Goal: Task Accomplishment & Management: Manage account settings

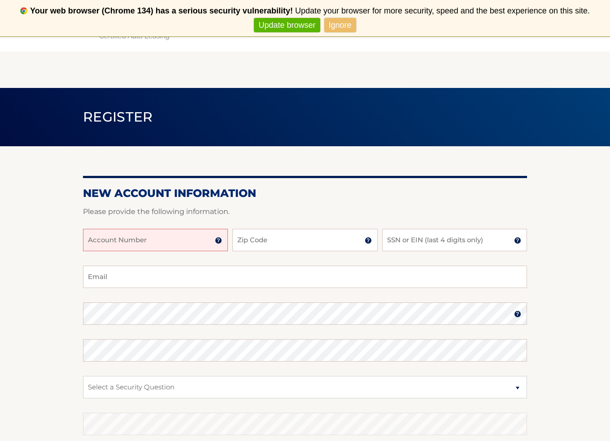
click at [140, 241] on input "Account Number" at bounding box center [155, 240] width 145 height 22
click at [218, 239] on img at bounding box center [218, 240] width 7 height 7
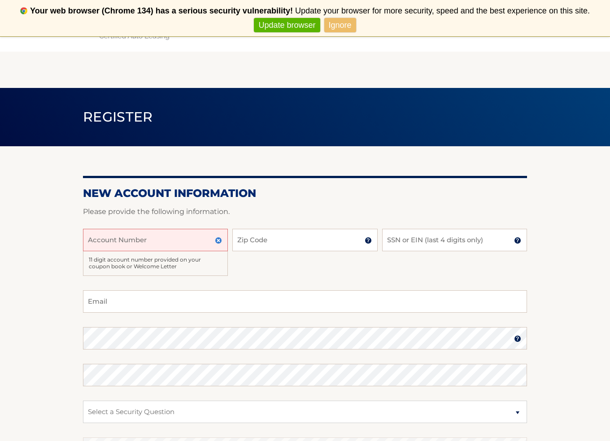
click at [63, 277] on section "New Account Information Please provide the following information. Account Numbe…" at bounding box center [305, 333] width 610 height 375
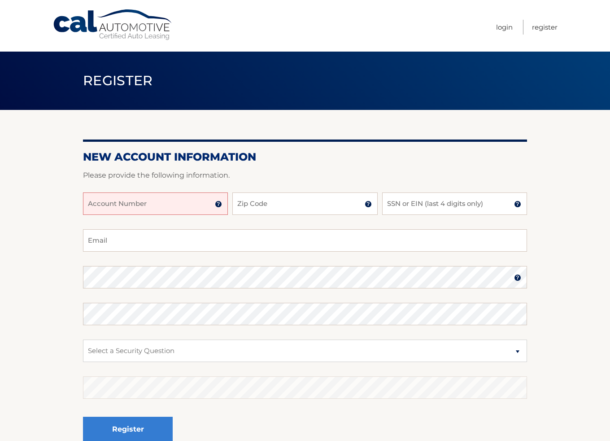
click at [129, 205] on input "Account Number" at bounding box center [155, 203] width 145 height 22
type input "44455689650"
click at [271, 206] on input "Zip Code" at bounding box center [304, 203] width 145 height 22
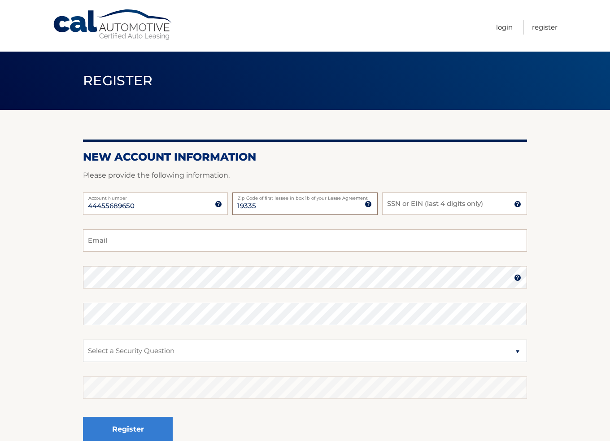
type input "19335"
click at [434, 208] on input "SSN or EIN (last 4 digits only)" at bounding box center [454, 203] width 145 height 22
type input "9578"
click at [393, 236] on input "Email" at bounding box center [305, 240] width 444 height 22
type input "[PERSON_NAME][EMAIL_ADDRESS][PERSON_NAME][DOMAIN_NAME]"
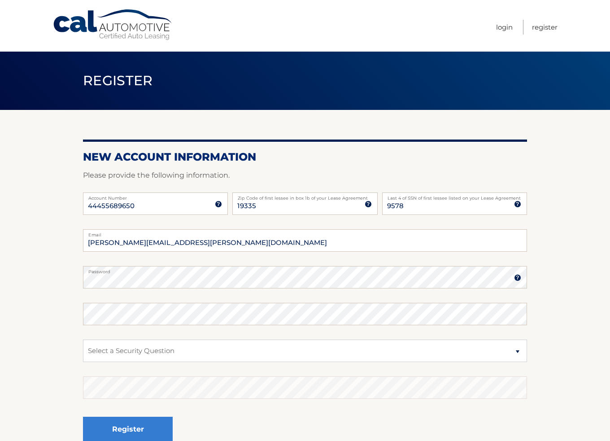
click at [519, 275] on img at bounding box center [517, 277] width 7 height 7
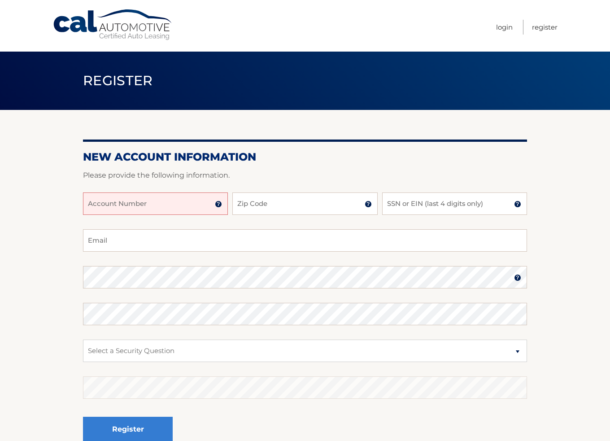
click at [99, 25] on link "Cal Automotive" at bounding box center [112, 25] width 121 height 32
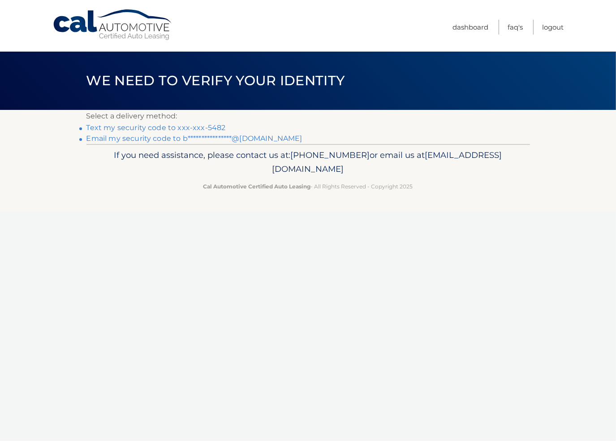
click at [213, 125] on link "Text my security code to xxx-xxx-5482" at bounding box center [155, 127] width 139 height 9
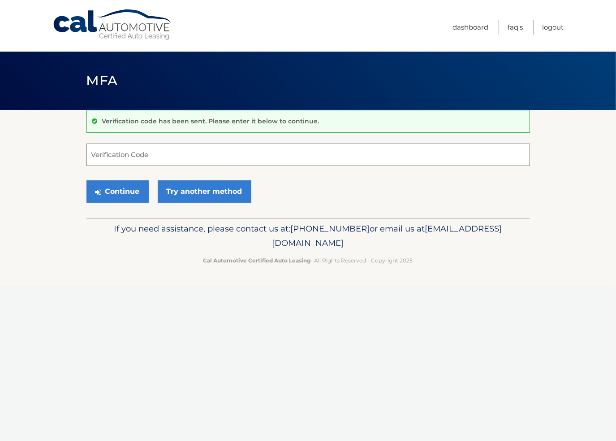
click at [166, 154] on input "Verification Code" at bounding box center [308, 154] width 444 height 22
type input "606970"
click at [121, 200] on button "Continue" at bounding box center [117, 191] width 62 height 22
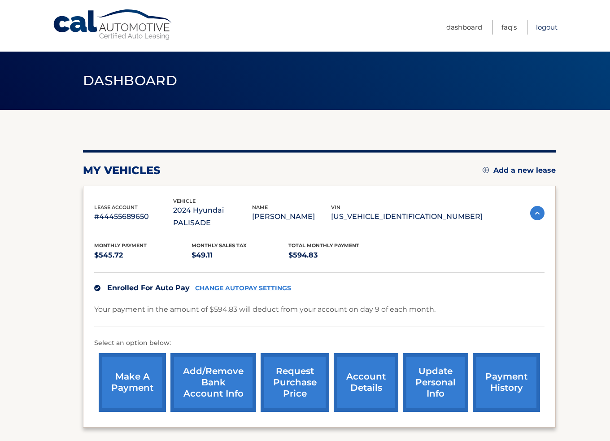
click at [547, 26] on link "Logout" at bounding box center [547, 27] width 22 height 15
